Goal: Information Seeking & Learning: Learn about a topic

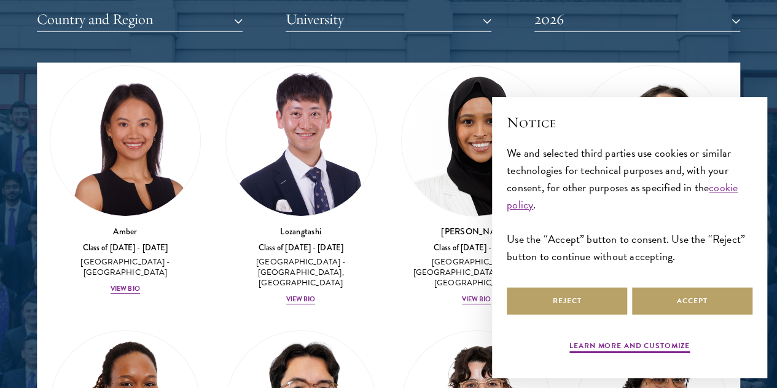
scroll to position [50, 0]
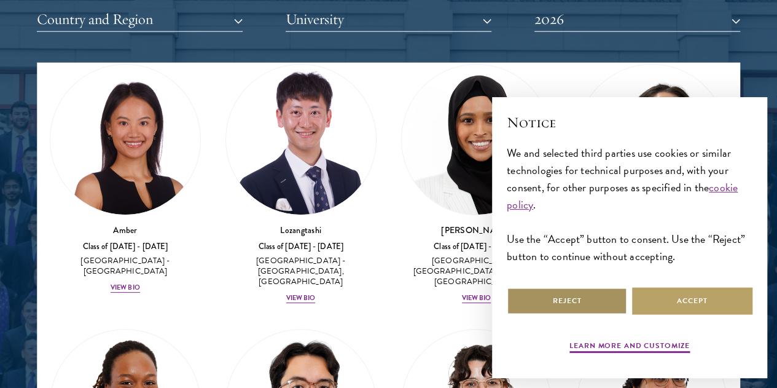
click at [597, 293] on button "Reject" at bounding box center [567, 301] width 120 height 28
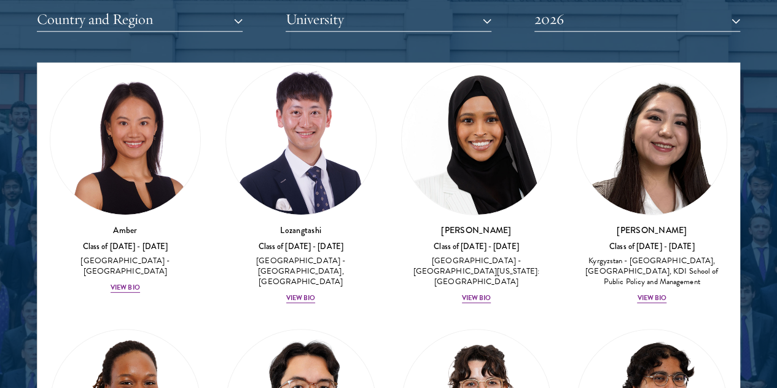
scroll to position [256, 0]
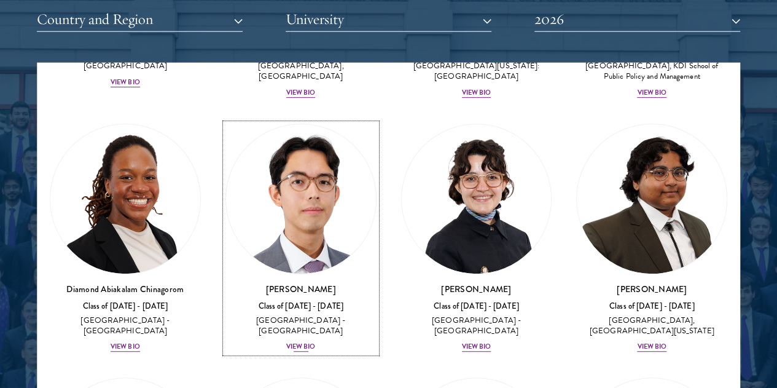
click at [286, 342] on div "View Bio" at bounding box center [300, 347] width 29 height 10
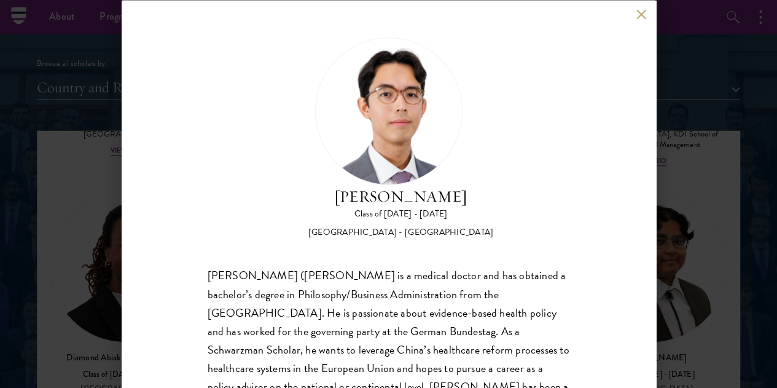
scroll to position [1471, 0]
click at [634, 19] on div "Jason Adelhoefer Class of 2025 - 2026 Germany - Berlin Humboldt University Sieg…" at bounding box center [389, 194] width 535 height 388
click at [642, 14] on button at bounding box center [642, 14] width 10 height 10
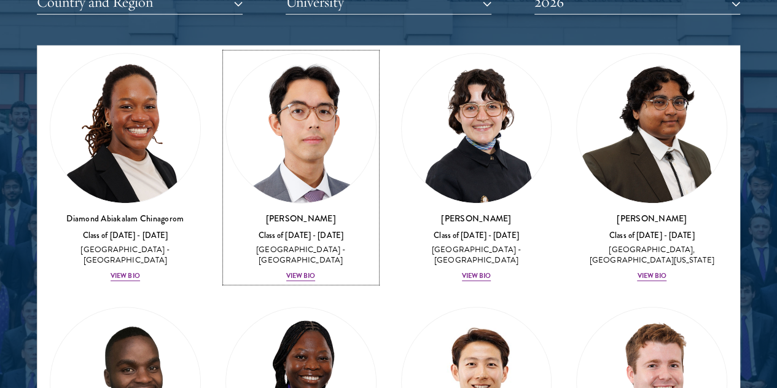
scroll to position [1559, 0]
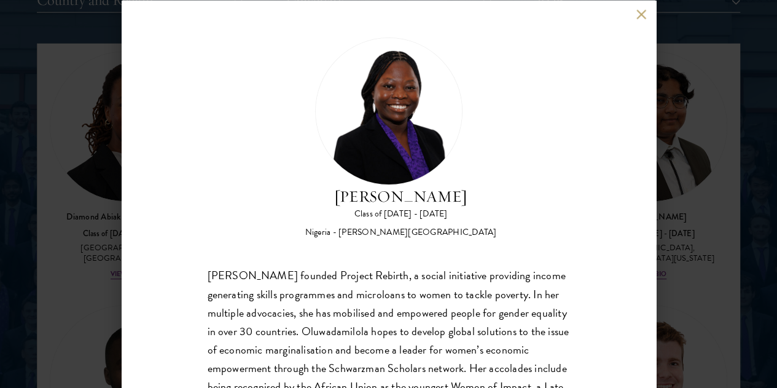
click at [640, 14] on button at bounding box center [642, 14] width 10 height 10
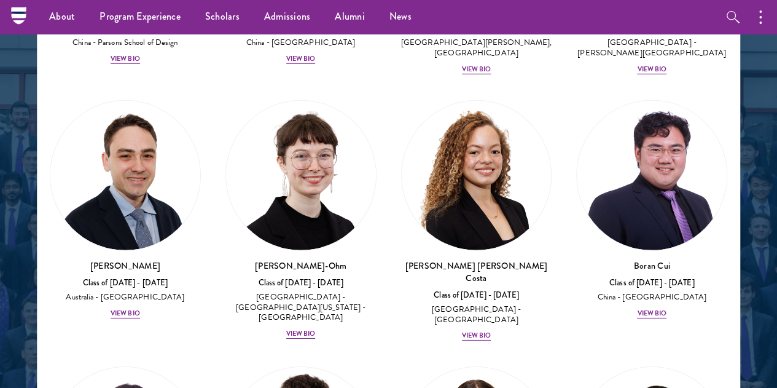
scroll to position [1816, 0]
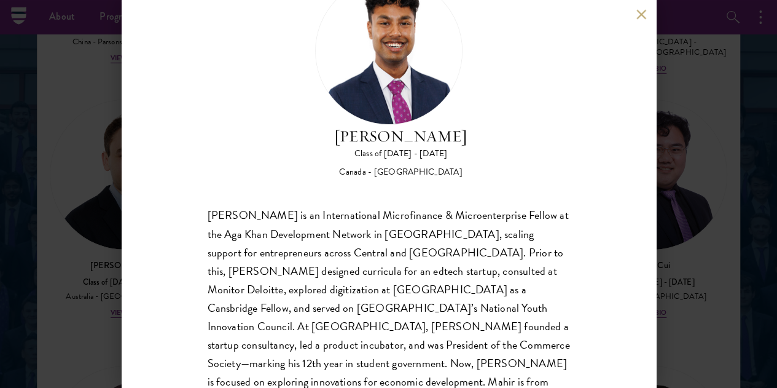
scroll to position [64, 0]
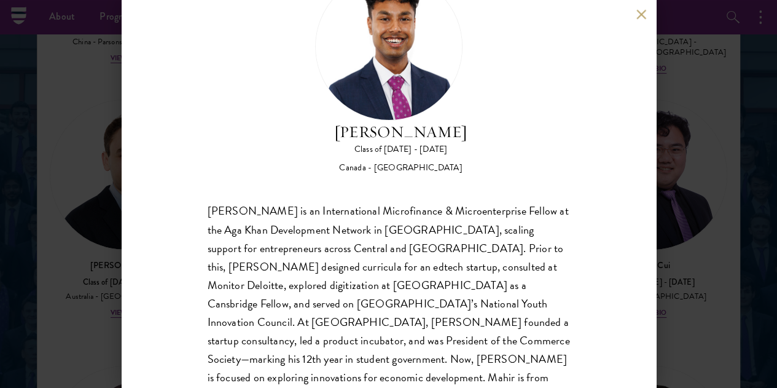
click at [640, 15] on button at bounding box center [642, 14] width 10 height 10
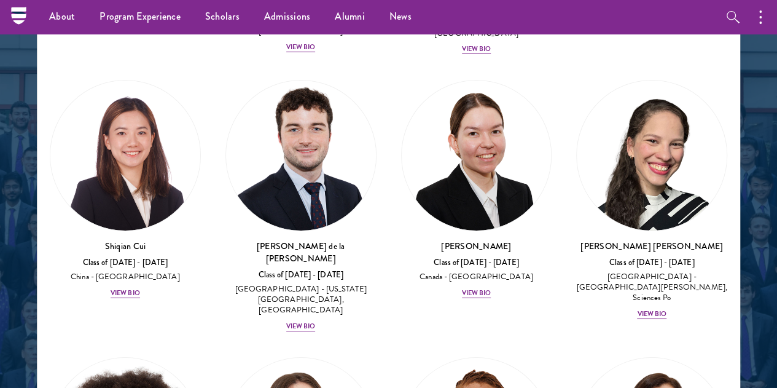
scroll to position [2103, 0]
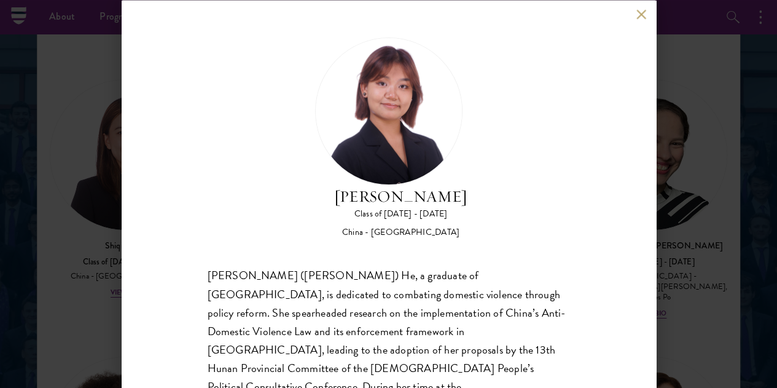
click at [637, 18] on button at bounding box center [642, 14] width 10 height 10
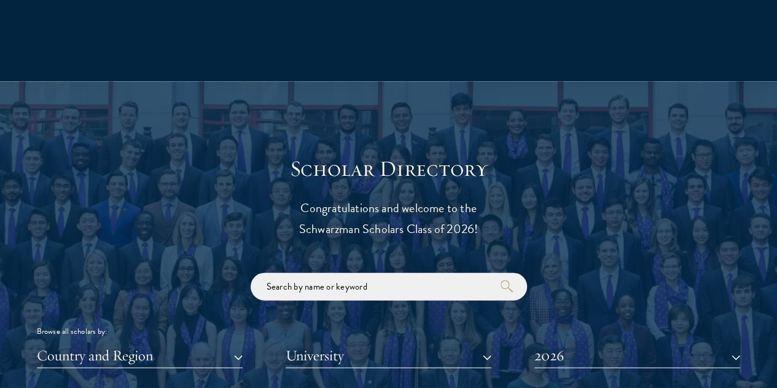
scroll to position [1220, 0]
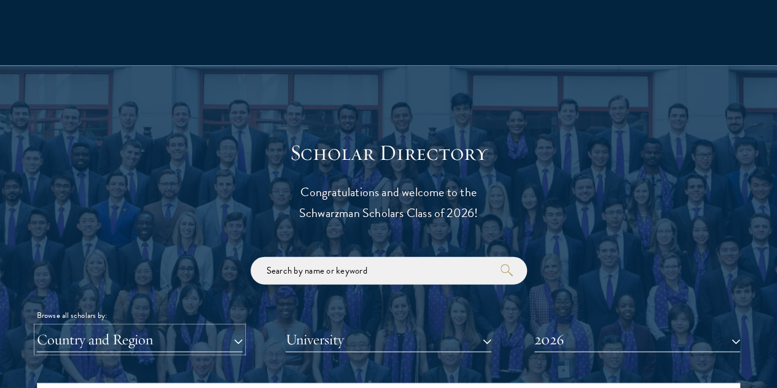
click at [201, 327] on button "Country and Region" at bounding box center [140, 339] width 206 height 25
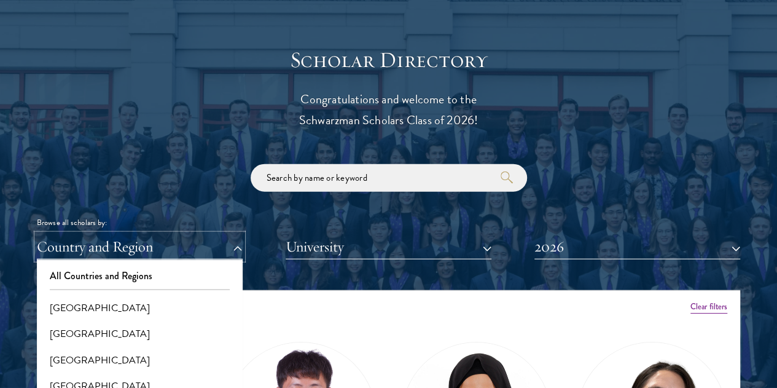
scroll to position [1312, 0]
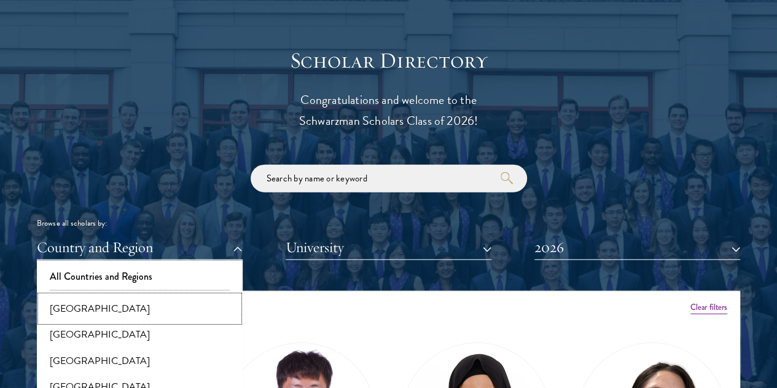
click at [166, 296] on button "[GEOGRAPHIC_DATA]" at bounding box center [140, 309] width 198 height 26
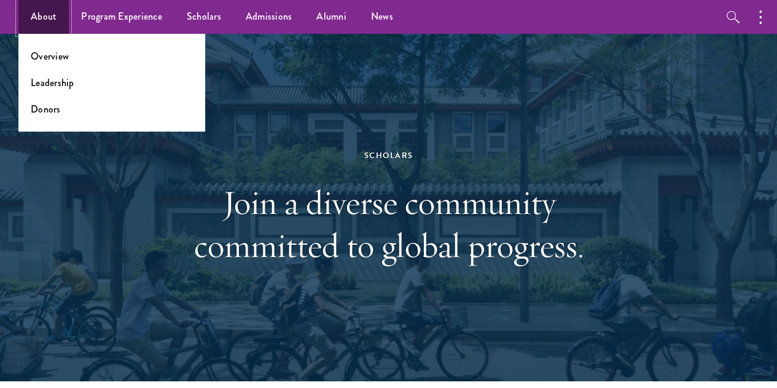
click at [48, 18] on link "About" at bounding box center [43, 17] width 50 height 34
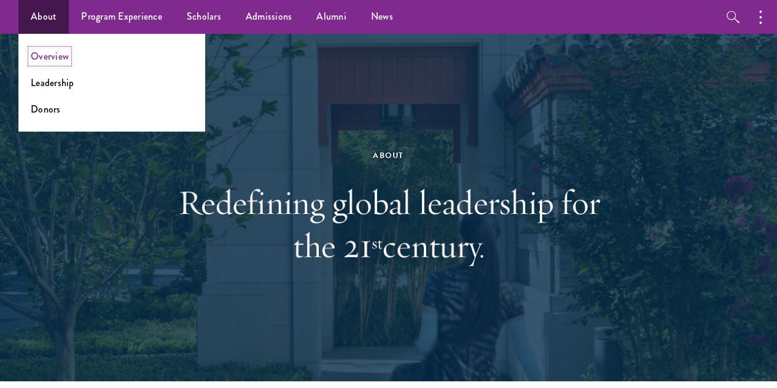
click at [49, 57] on link "Overview" at bounding box center [50, 56] width 38 height 14
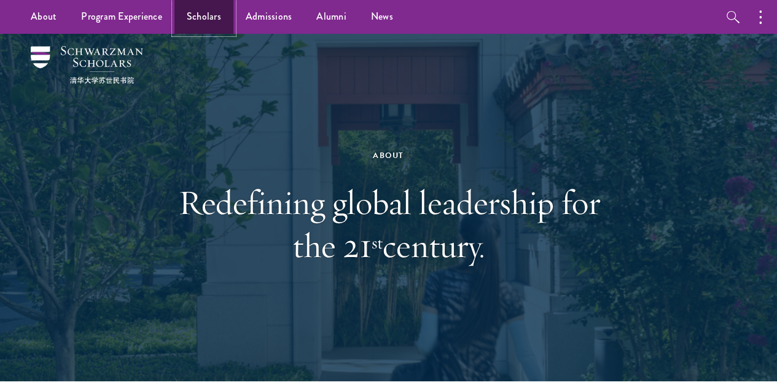
click at [205, 13] on link "Scholars" at bounding box center [204, 17] width 59 height 34
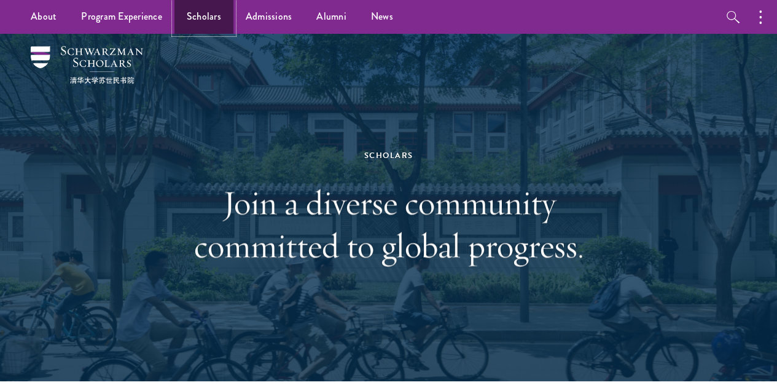
click at [215, 18] on link "Scholars" at bounding box center [204, 17] width 59 height 34
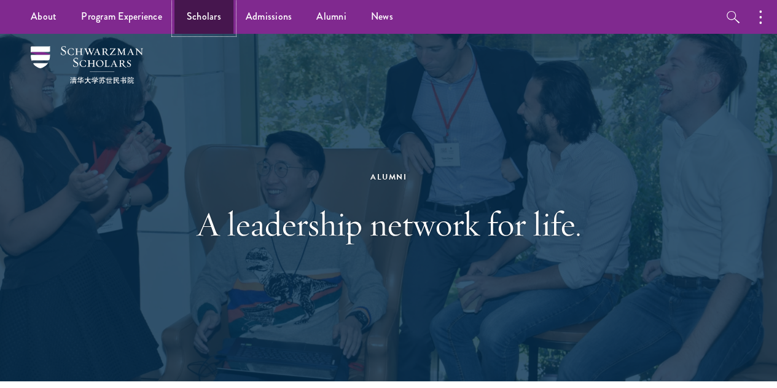
click at [208, 18] on link "Scholars" at bounding box center [204, 17] width 59 height 34
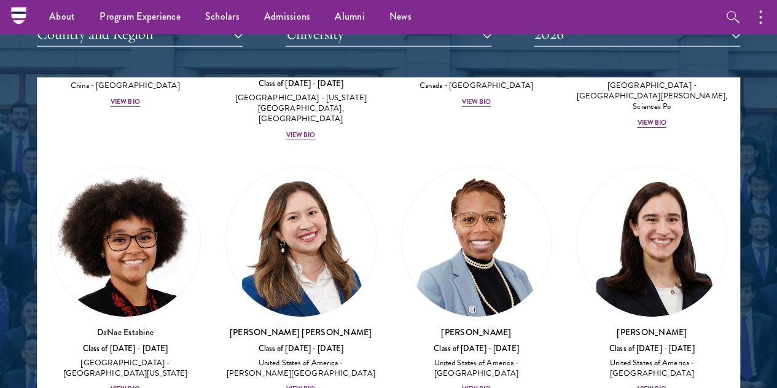
scroll to position [2353, 0]
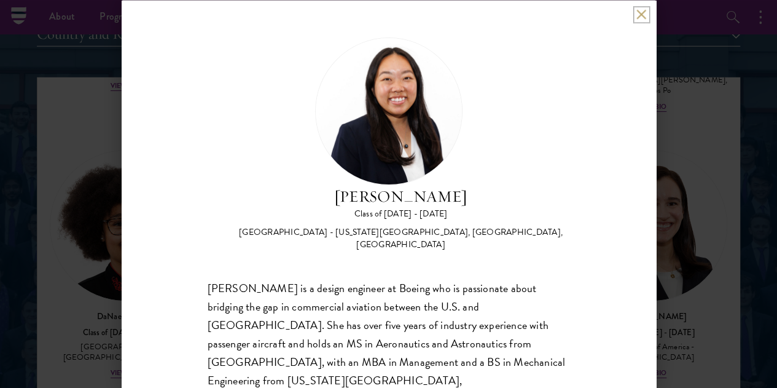
scroll to position [43, 0]
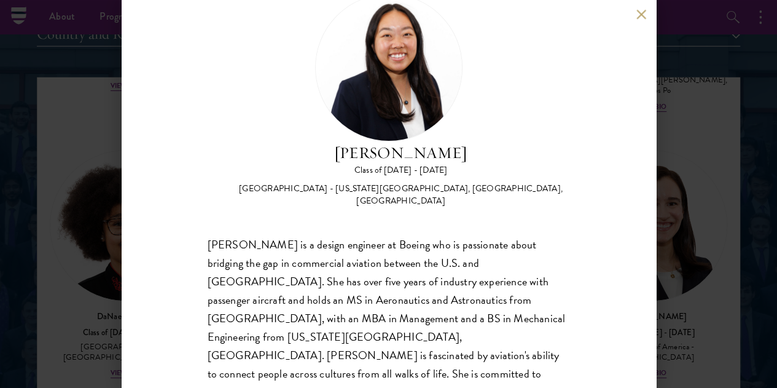
click at [635, 14] on div "Galen Jiang Class of 2025 - 2026 United States of America - California State Un…" at bounding box center [389, 194] width 535 height 388
click at [638, 10] on button at bounding box center [642, 14] width 10 height 10
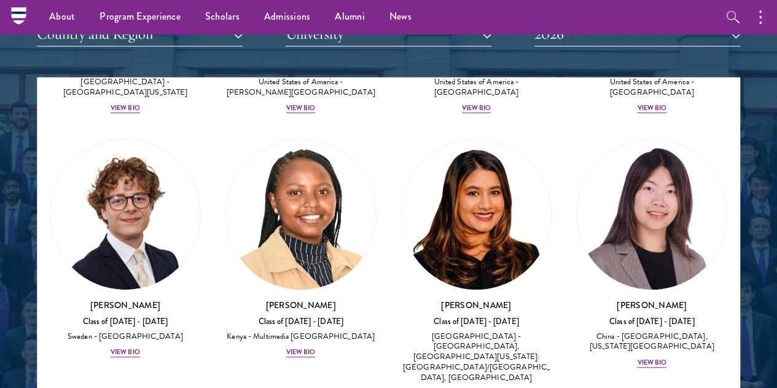
scroll to position [2619, 0]
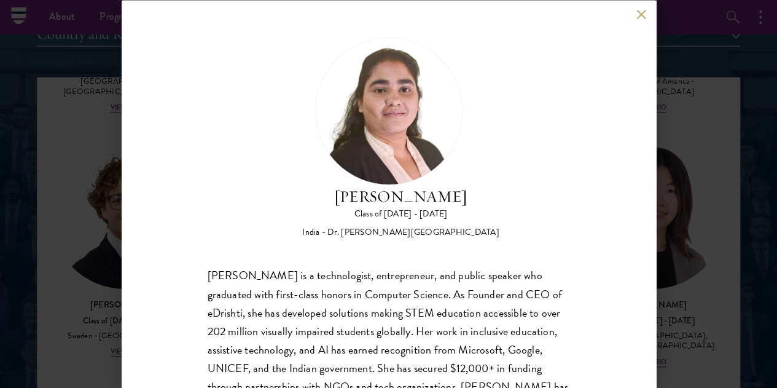
click at [642, 15] on button at bounding box center [642, 14] width 10 height 10
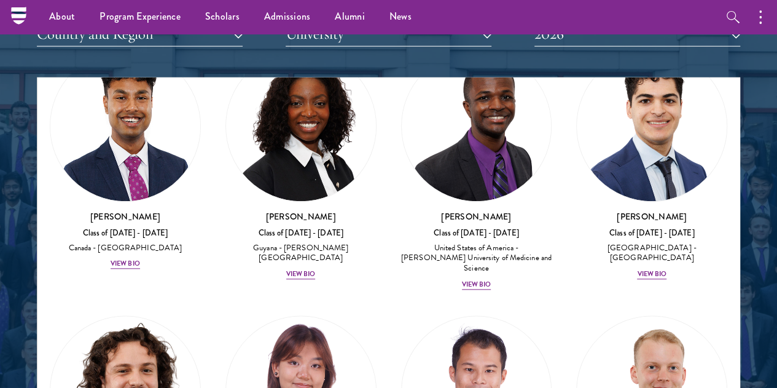
scroll to position [2992, 0]
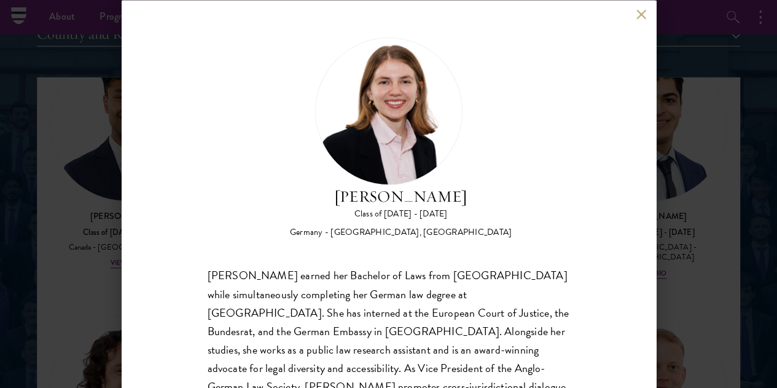
scroll to position [64, 0]
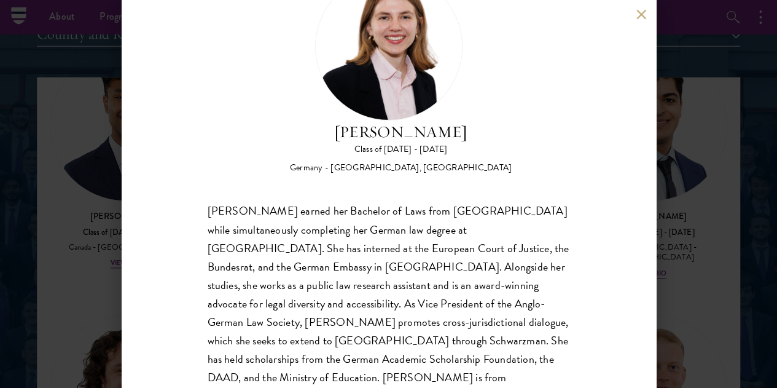
click at [642, 17] on button at bounding box center [642, 14] width 10 height 10
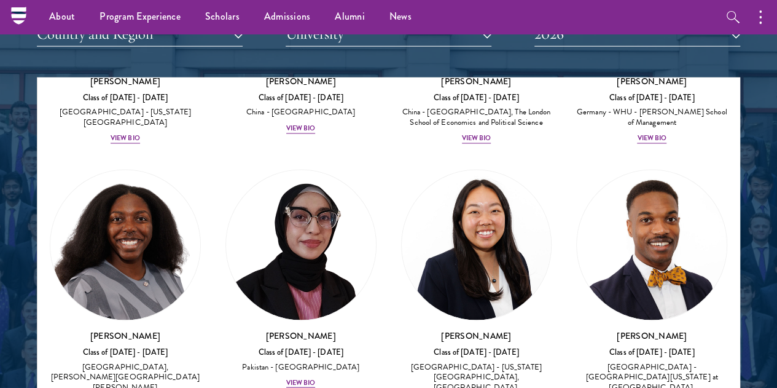
scroll to position [3392, 0]
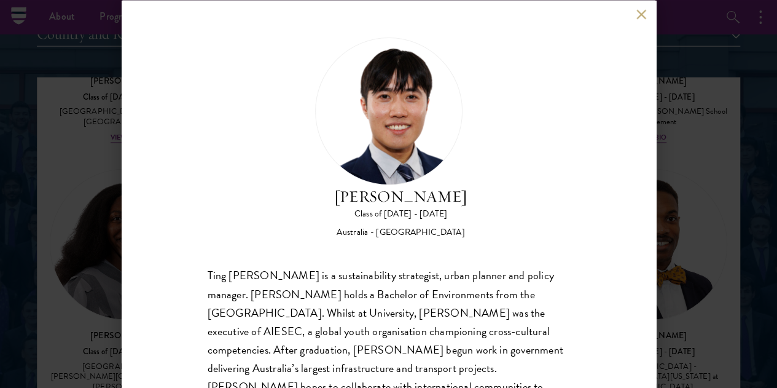
click at [635, 10] on div "Tony Luo Class of 2025 - 2026 Australia - University of Melbourne Ting Kat Tony…" at bounding box center [389, 194] width 535 height 388
click at [638, 15] on button at bounding box center [642, 14] width 10 height 10
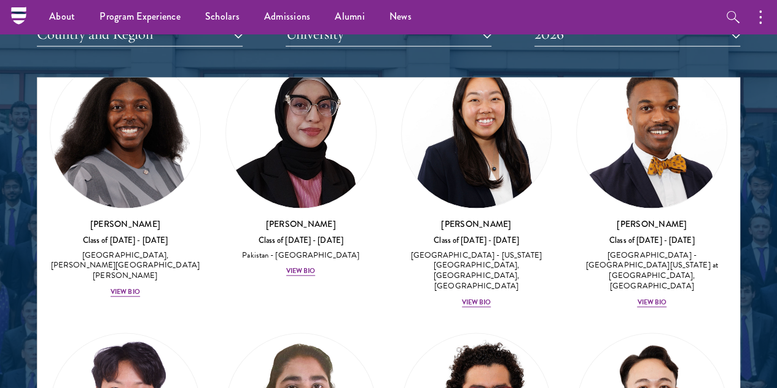
scroll to position [3504, 0]
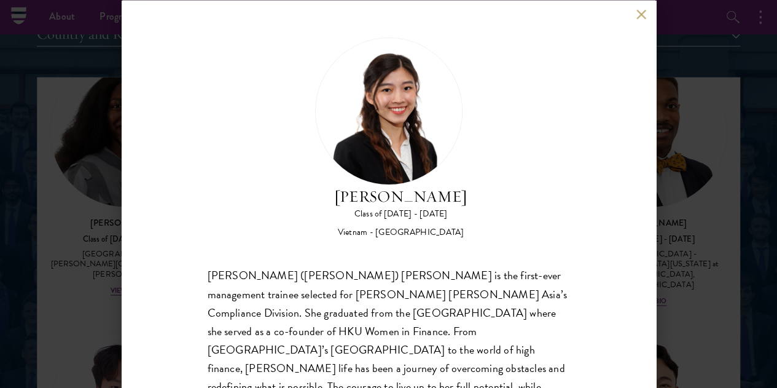
click at [634, 12] on div "Hanie Luong Class of 2025 - 2026 Vietnam - University of Hong Kong Minh Hanh (H…" at bounding box center [389, 194] width 535 height 388
click at [640, 17] on button at bounding box center [642, 14] width 10 height 10
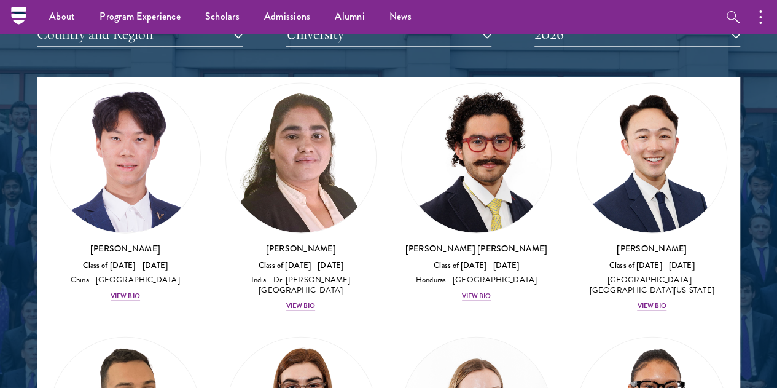
scroll to position [3769, 0]
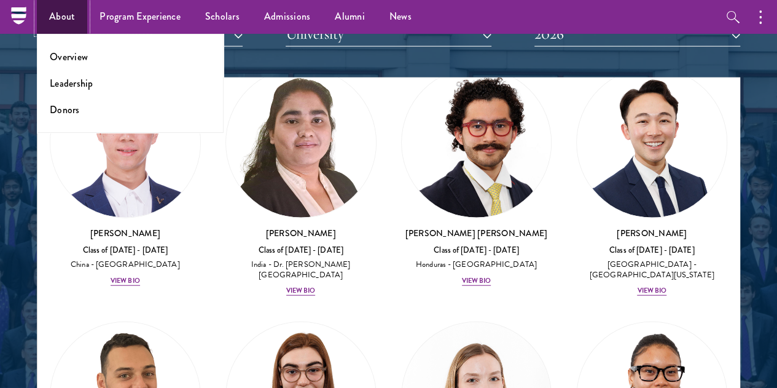
click at [66, 7] on link "About" at bounding box center [62, 17] width 50 height 34
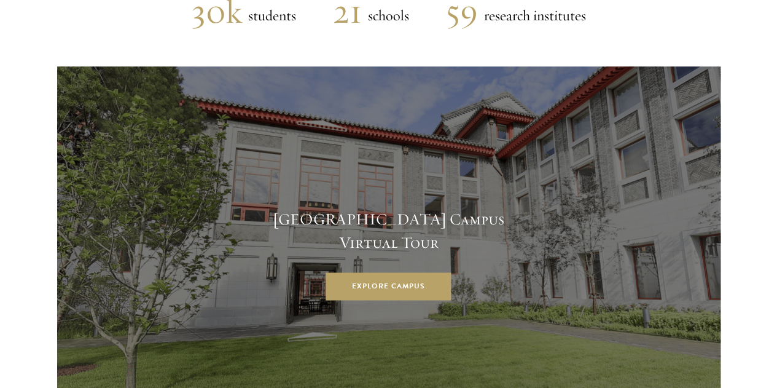
scroll to position [3041, 0]
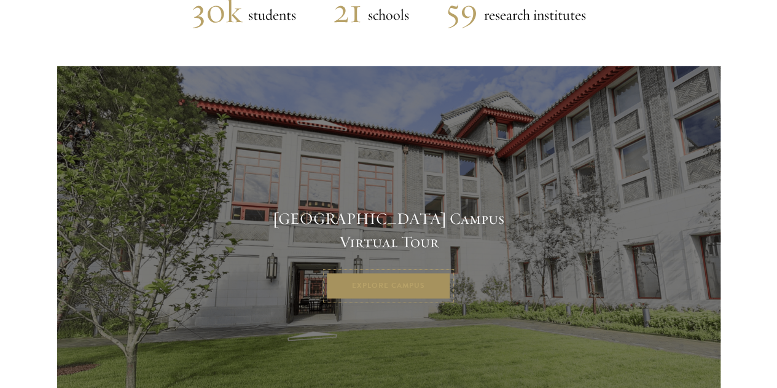
click at [347, 272] on link "Explore Campus" at bounding box center [388, 286] width 125 height 28
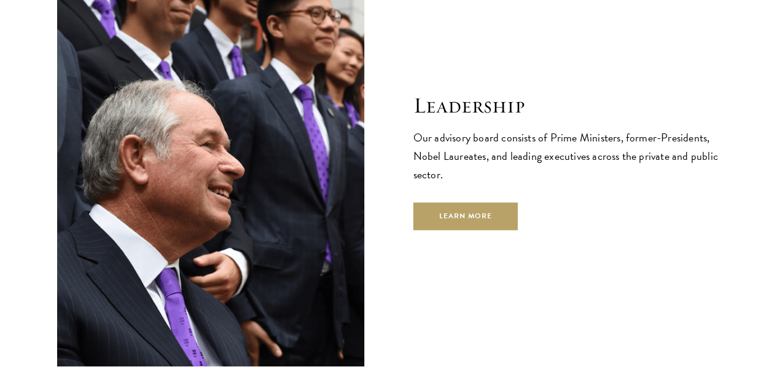
scroll to position [4151, 0]
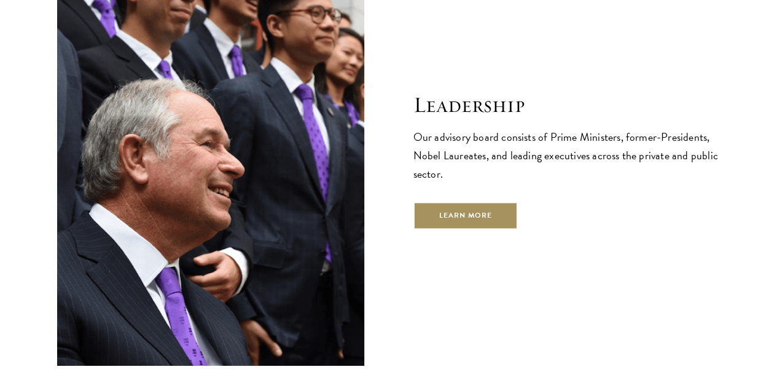
click at [444, 202] on link "Learn More" at bounding box center [466, 216] width 105 height 28
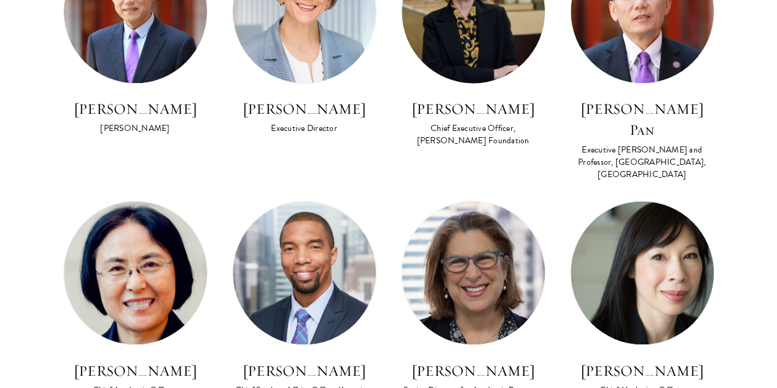
scroll to position [862, 0]
